Goal: Task Accomplishment & Management: Complete application form

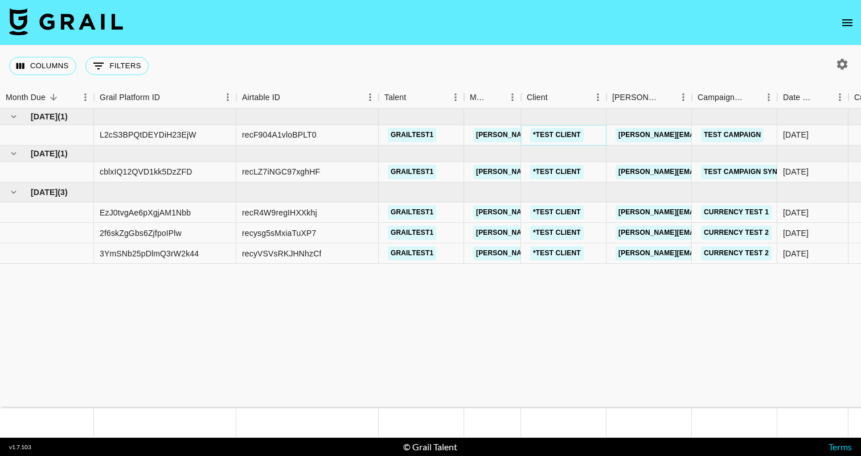
click at [560, 136] on link "*TEST CLIENT" at bounding box center [557, 135] width 54 height 14
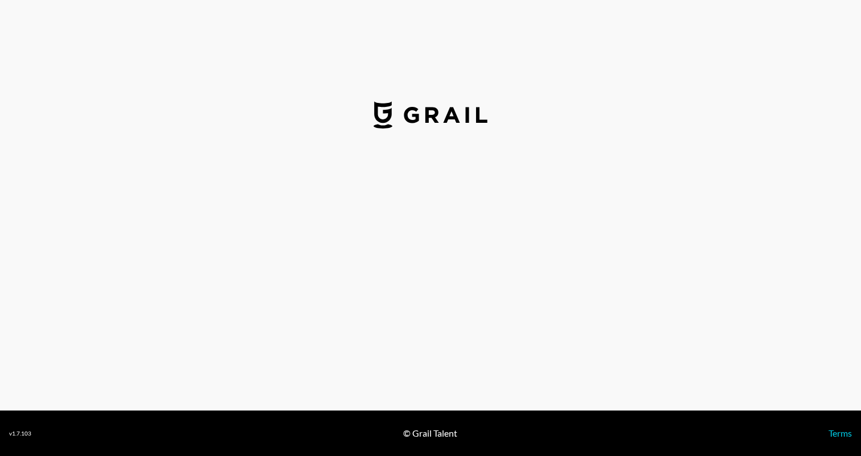
select select "CAD"
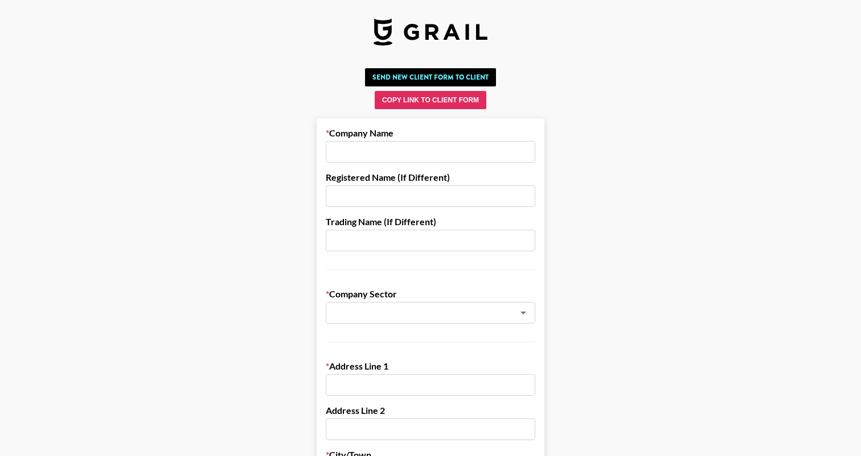
click at [400, 150] on input "text" at bounding box center [430, 152] width 209 height 22
paste input "Infinity Mkt"
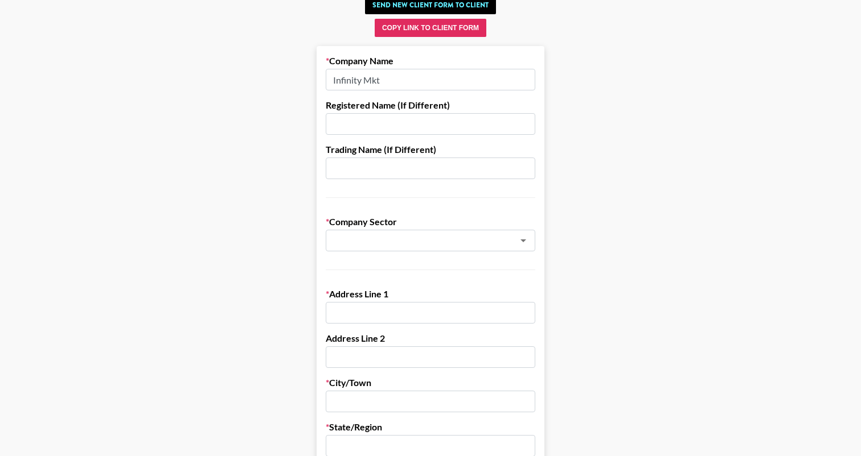
scroll to position [77, 0]
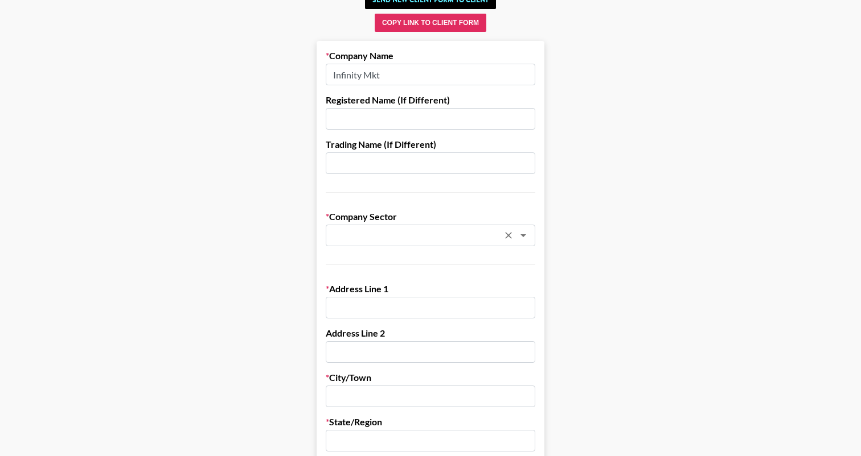
click at [448, 242] on div "​" at bounding box center [430, 236] width 209 height 22
type input "Infinity Mkt"
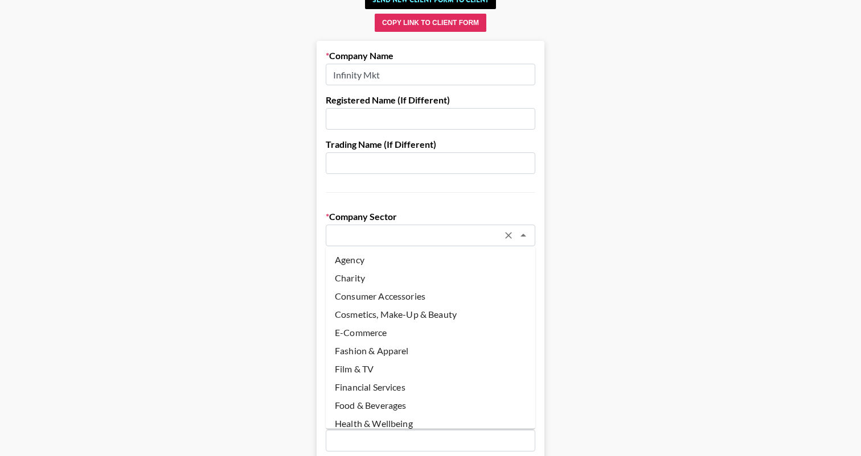
click at [425, 261] on li "Agency" at bounding box center [430, 260] width 209 height 18
type input "Agency"
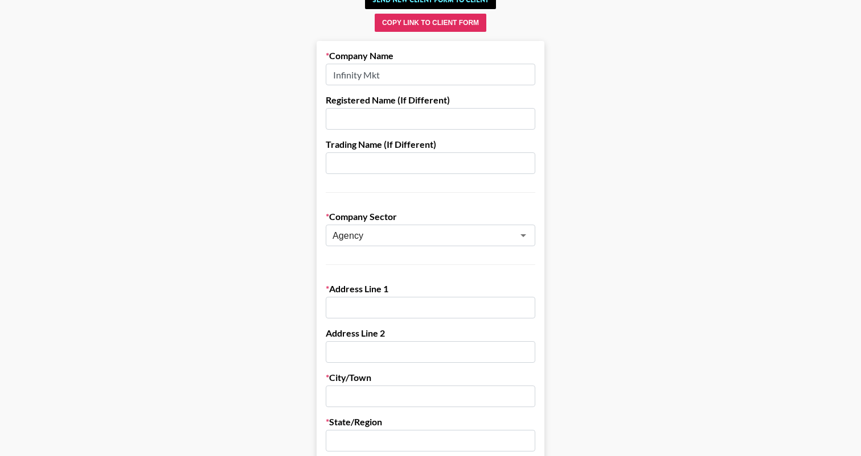
click at [371, 305] on input "text" at bounding box center [430, 308] width 209 height 22
paste input "[STREET_ADDRESS]"
click at [336, 308] on input "[STREET_ADDRESS]" at bounding box center [430, 308] width 209 height 22
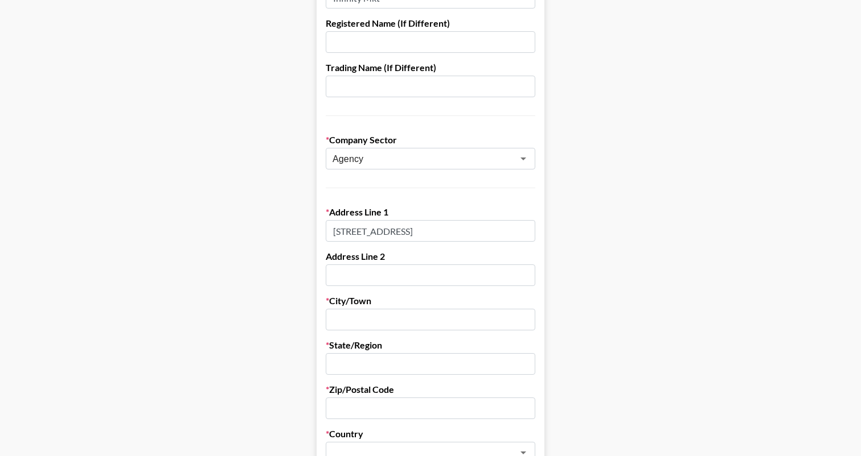
type input "[STREET_ADDRESS]"
click at [351, 325] on input "text" at bounding box center [430, 320] width 209 height 22
type input "[GEOGRAPHIC_DATA]"
click at [361, 369] on input "text" at bounding box center [430, 364] width 209 height 22
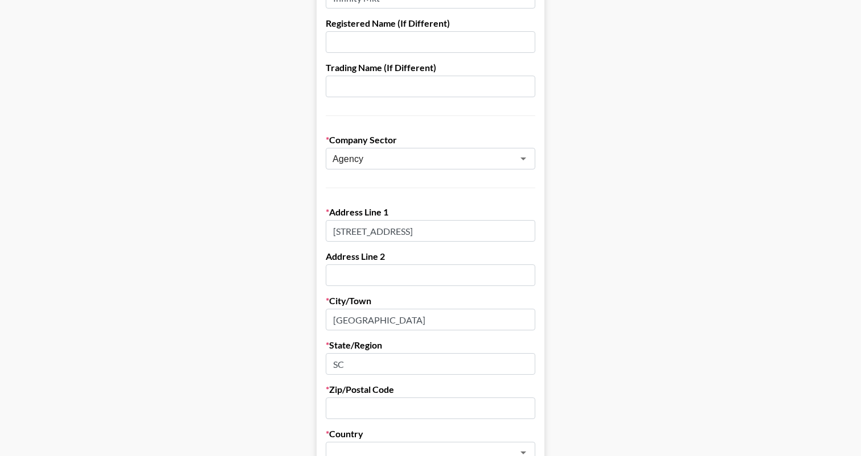
type input "SC"
click at [357, 404] on input "text" at bounding box center [430, 409] width 209 height 22
paste input "29607"
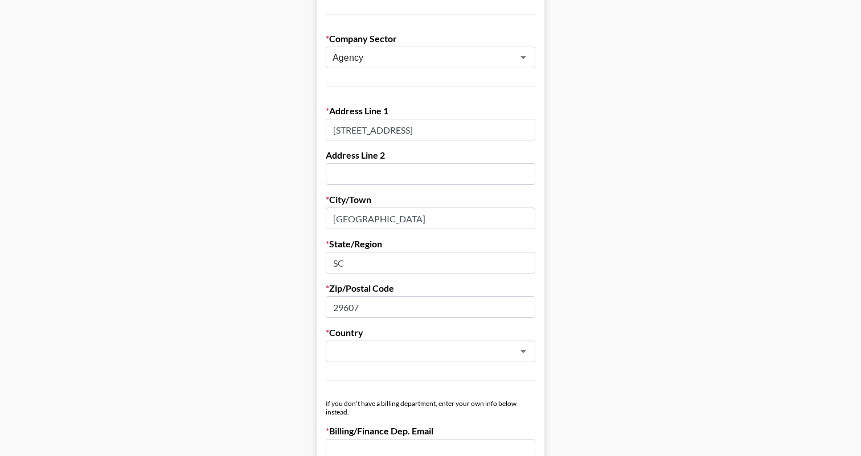
scroll to position [275, 0]
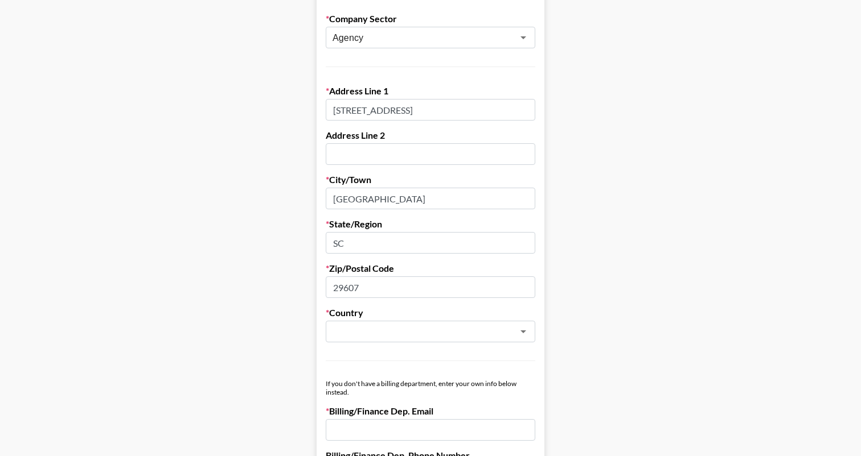
type input "29607"
click at [390, 310] on label "Country" at bounding box center [430, 312] width 209 height 11
click at [389, 332] on input "text" at bounding box center [415, 332] width 166 height 13
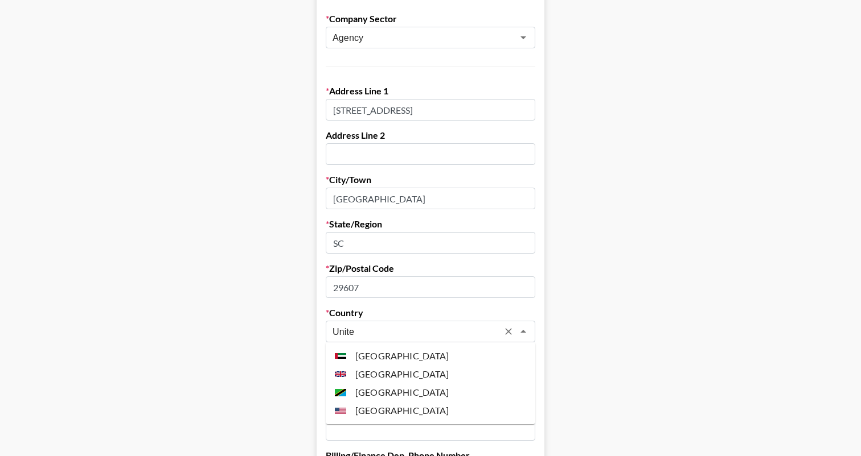
click at [401, 408] on li "[GEOGRAPHIC_DATA]" at bounding box center [430, 411] width 209 height 18
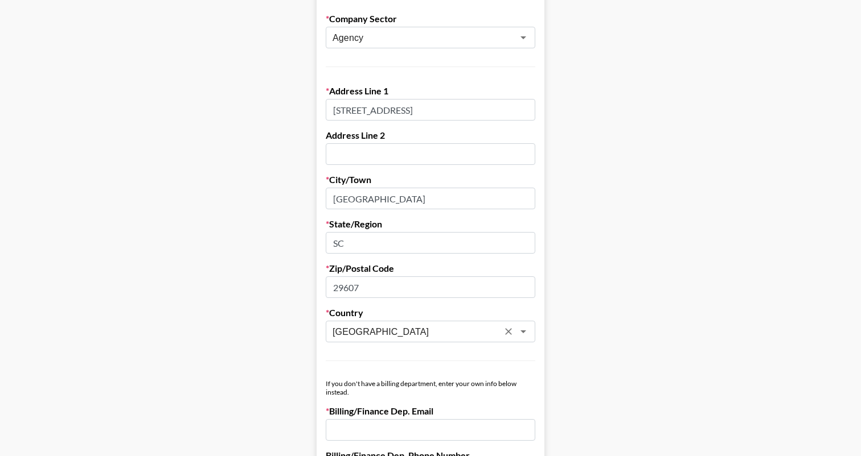
type input "[GEOGRAPHIC_DATA]"
click at [586, 336] on main "Send New Client Form to Client Copy Link to Client Form Company Name Infinity M…" at bounding box center [430, 386] width 842 height 1196
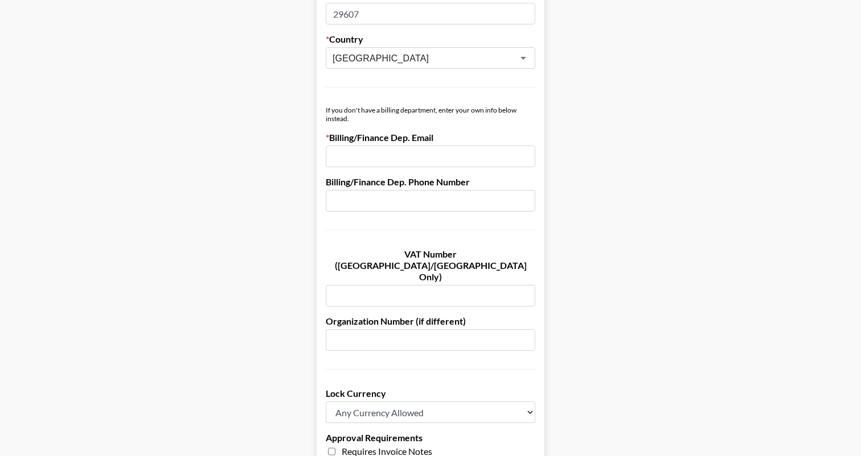
scroll to position [583, 0]
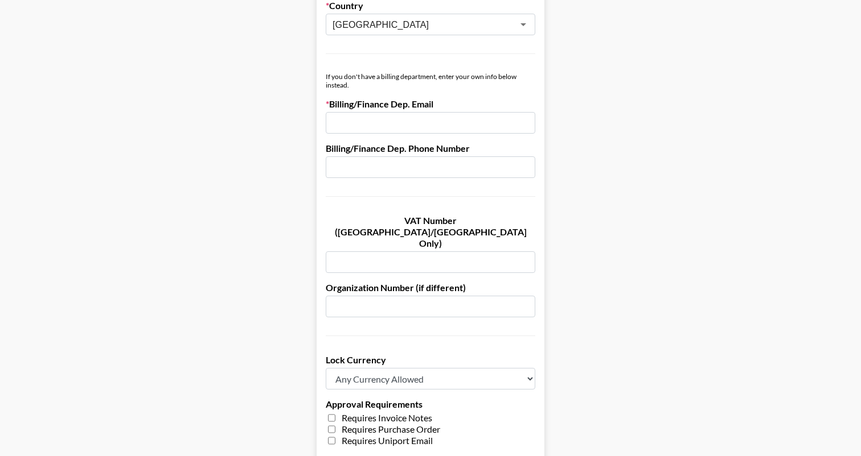
click at [385, 112] on input "email" at bounding box center [430, 123] width 209 height 22
paste input "[EMAIL_ADDRESS][DOMAIN_NAME]"
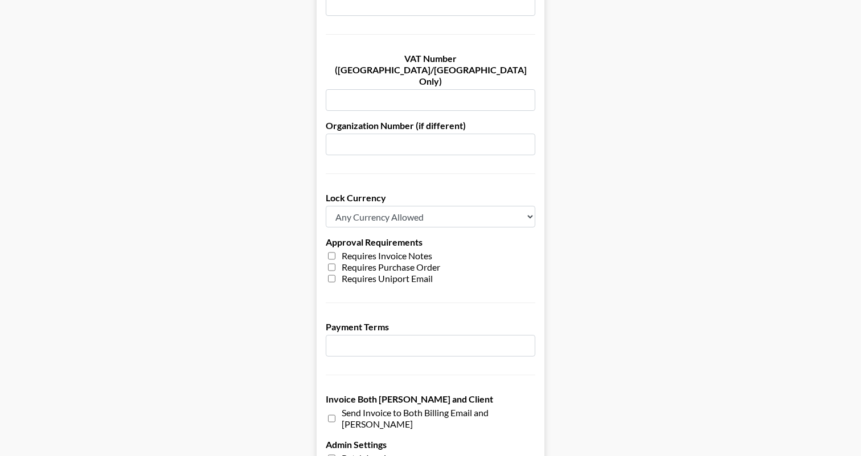
scroll to position [840, 0]
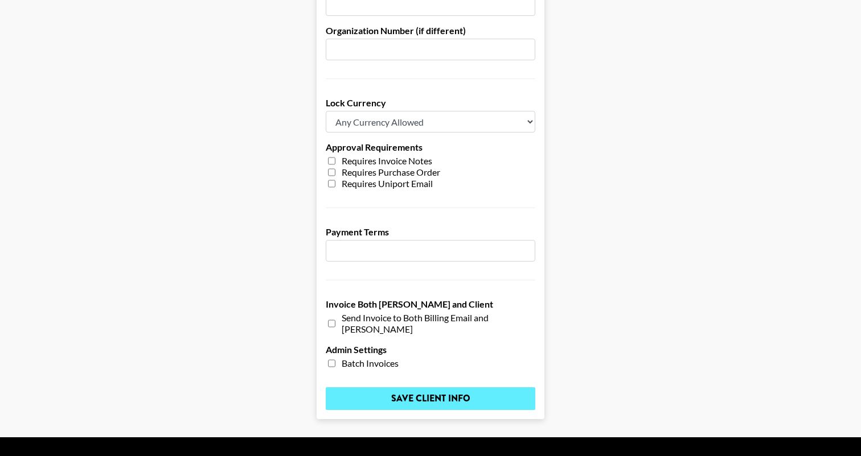
type input "[EMAIL_ADDRESS][DOMAIN_NAME]"
click at [386, 388] on input "Save Client Info" at bounding box center [430, 399] width 209 height 23
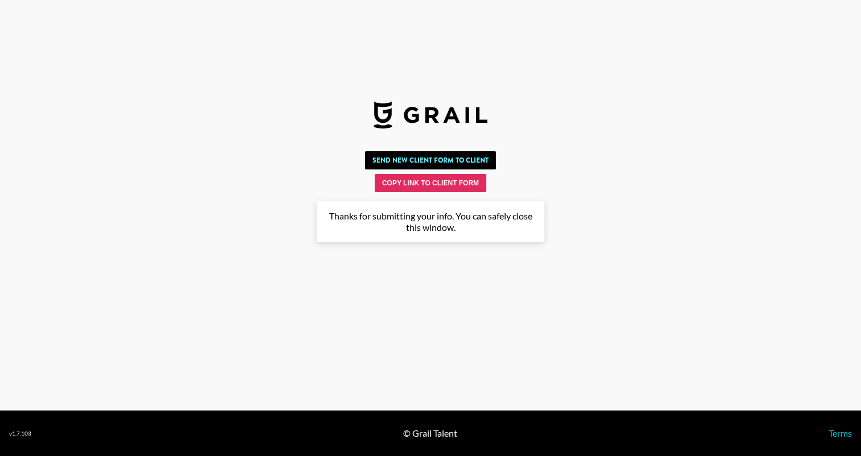
scroll to position [0, 0]
